Goal: Task Accomplishment & Management: Manage account settings

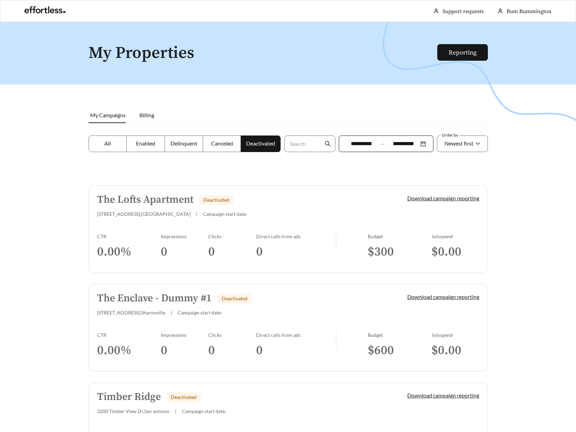
click at [138, 234] on div "CTR" at bounding box center [129, 236] width 64 height 6
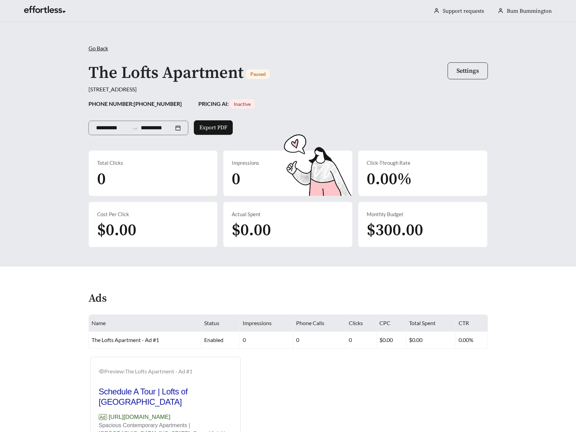
click at [455, 63] on button "Settings" at bounding box center [468, 70] width 40 height 17
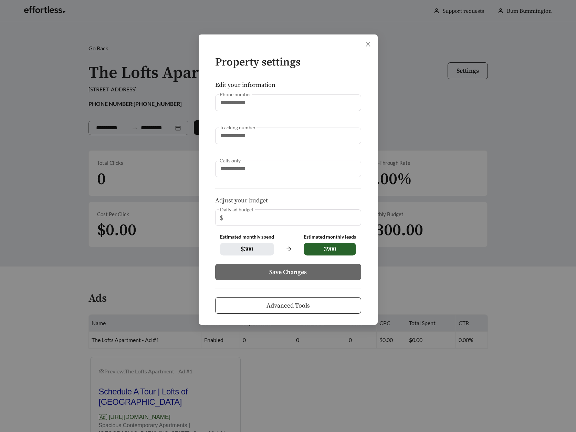
click at [258, 219] on div "Daily ad budget $ **" at bounding box center [288, 217] width 146 height 17
click at [282, 308] on span "Advanced Tools" at bounding box center [288, 305] width 43 height 9
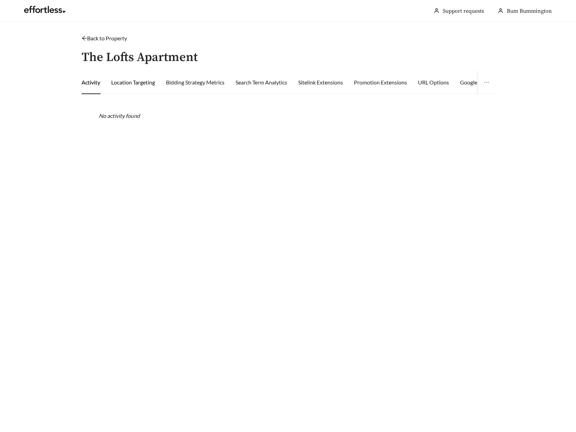
click at [122, 85] on div "Location Targeting" at bounding box center [133, 82] width 44 height 8
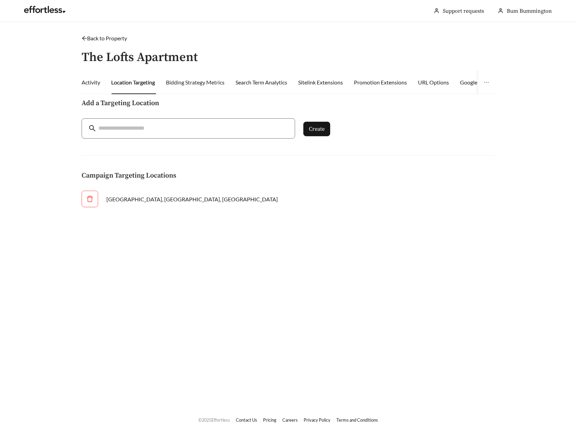
click at [190, 90] on div "Bidding Strategy Metrics" at bounding box center [195, 82] width 59 height 23
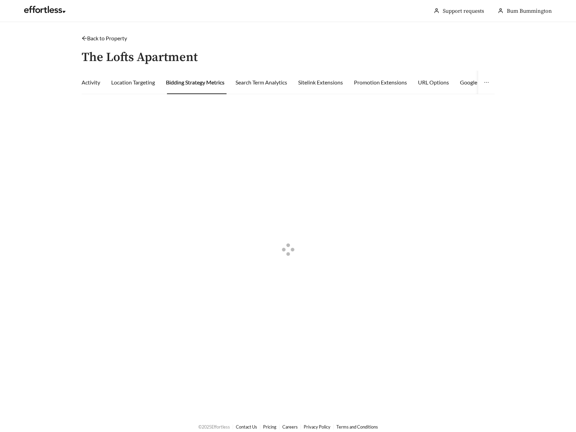
click at [84, 37] on icon "arrow-left" at bounding box center [85, 38] width 6 height 6
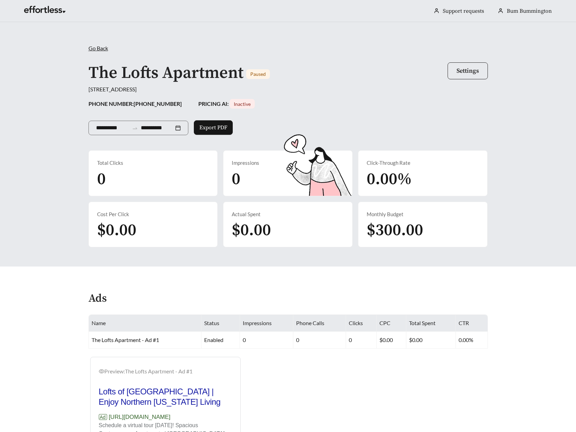
click at [478, 69] on span "Settings" at bounding box center [468, 71] width 22 height 8
